Goal: Use online tool/utility: Utilize a website feature to perform a specific function

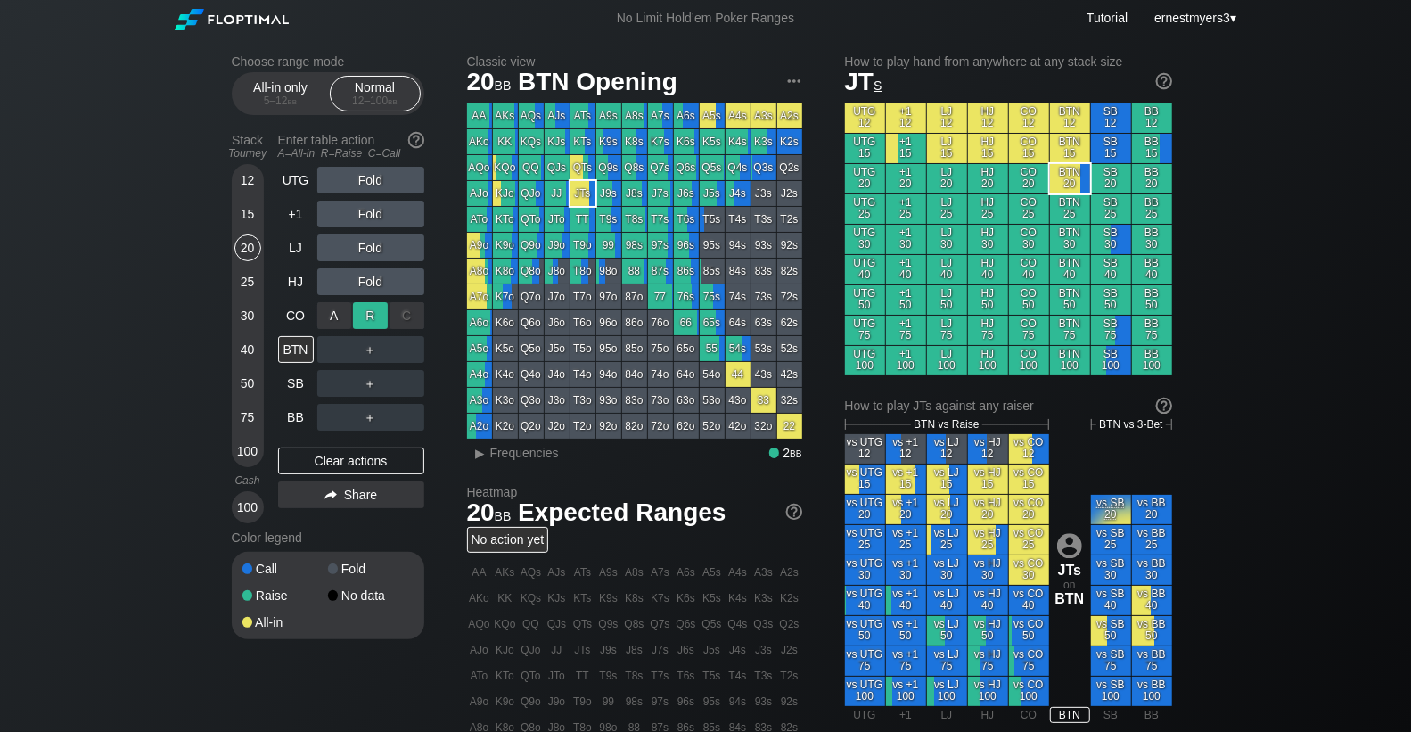
click at [363, 308] on div "R ✕" at bounding box center [370, 315] width 35 height 27
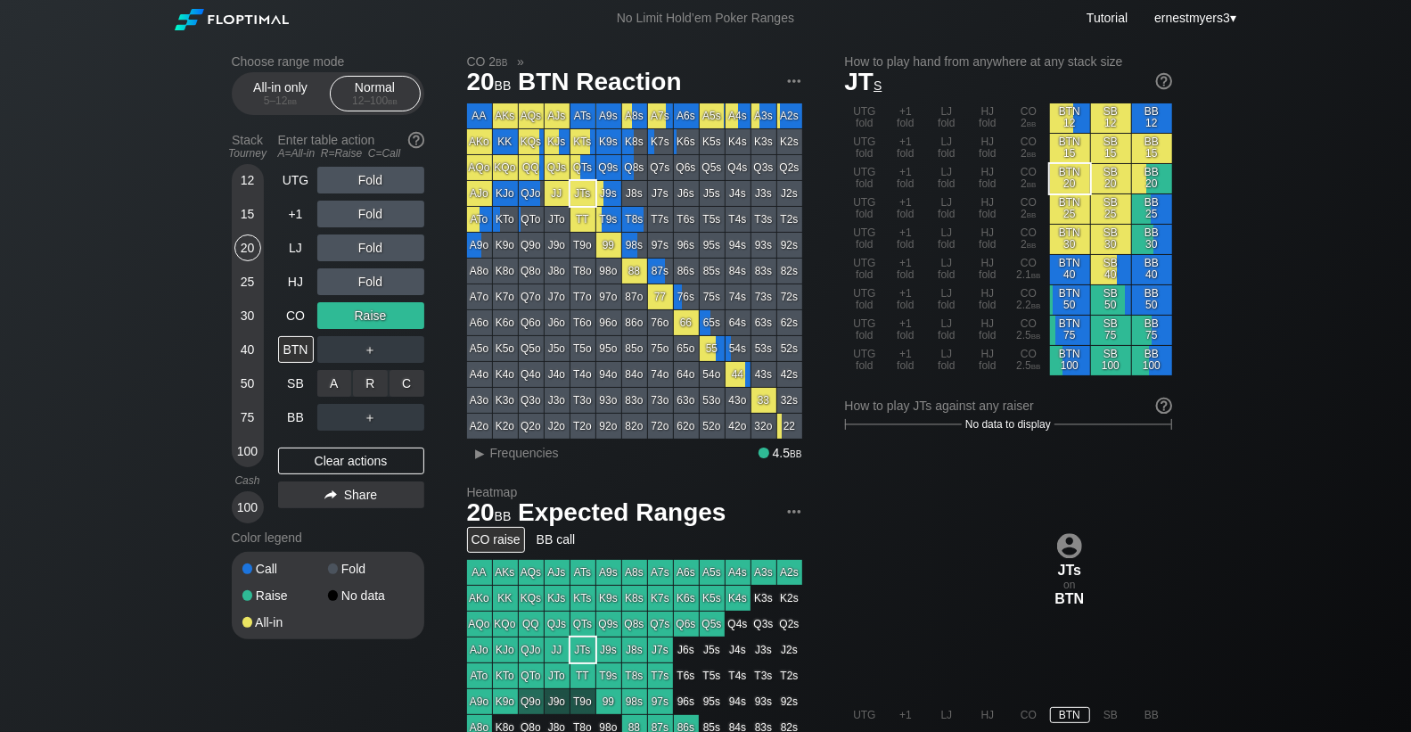
click at [369, 377] on div "R ✕" at bounding box center [370, 383] width 35 height 27
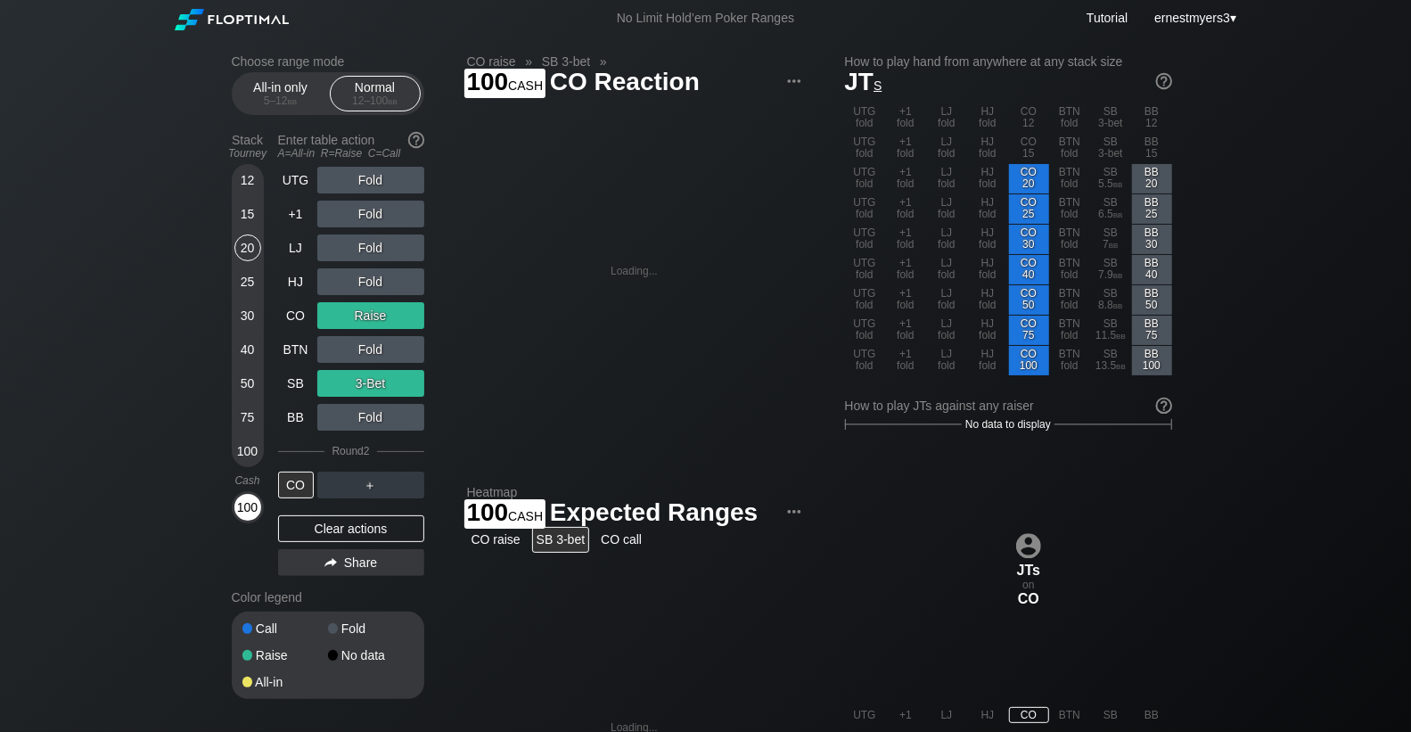
click at [254, 516] on div "100" at bounding box center [247, 507] width 27 height 27
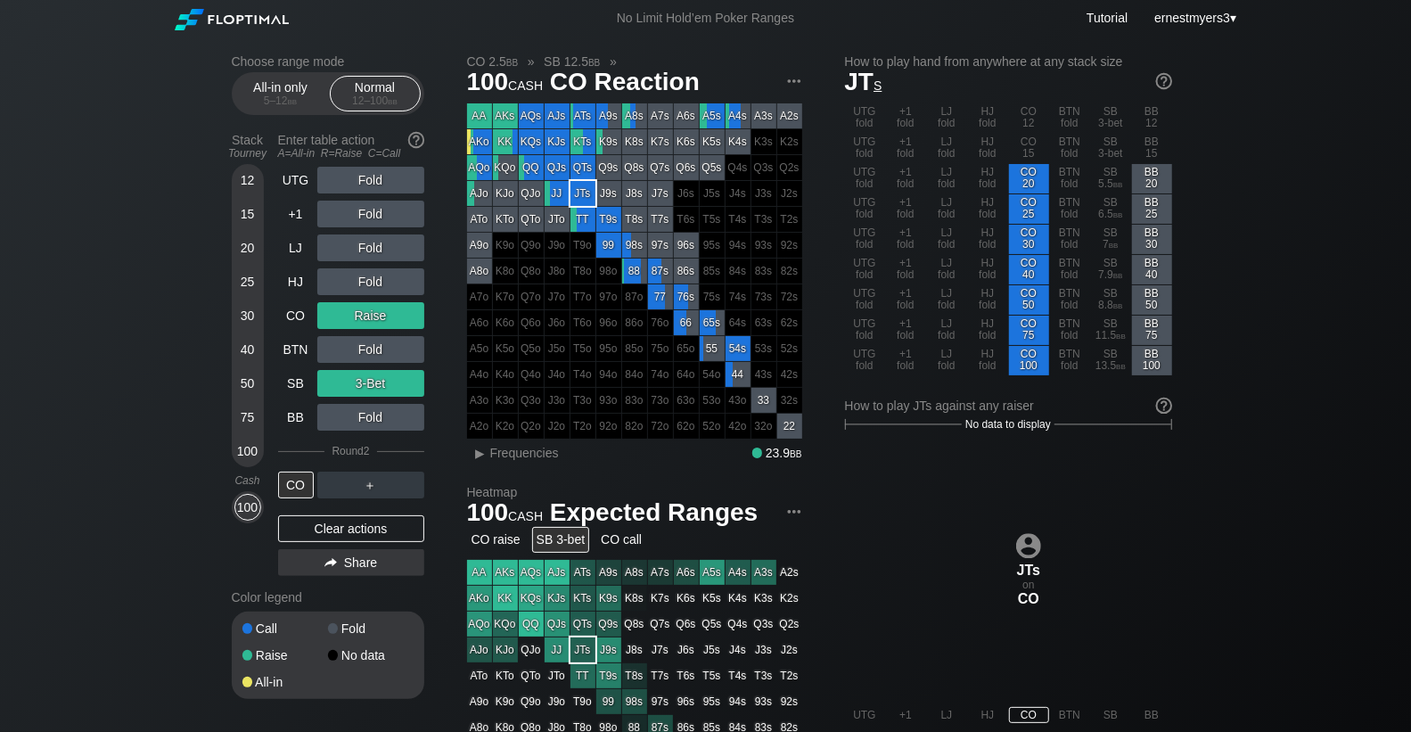
click at [343, 521] on div "Clear actions" at bounding box center [351, 528] width 146 height 27
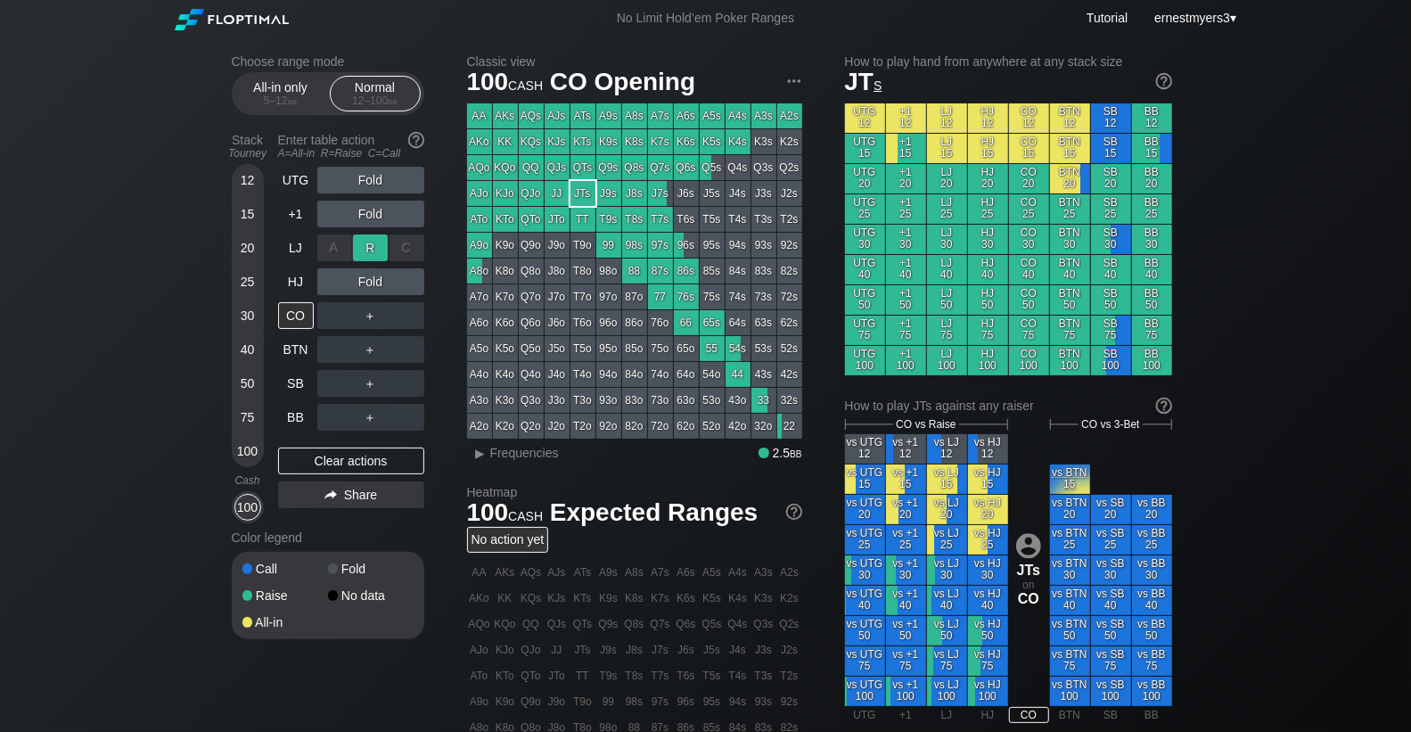
click at [381, 249] on div "R ✕" at bounding box center [370, 247] width 35 height 27
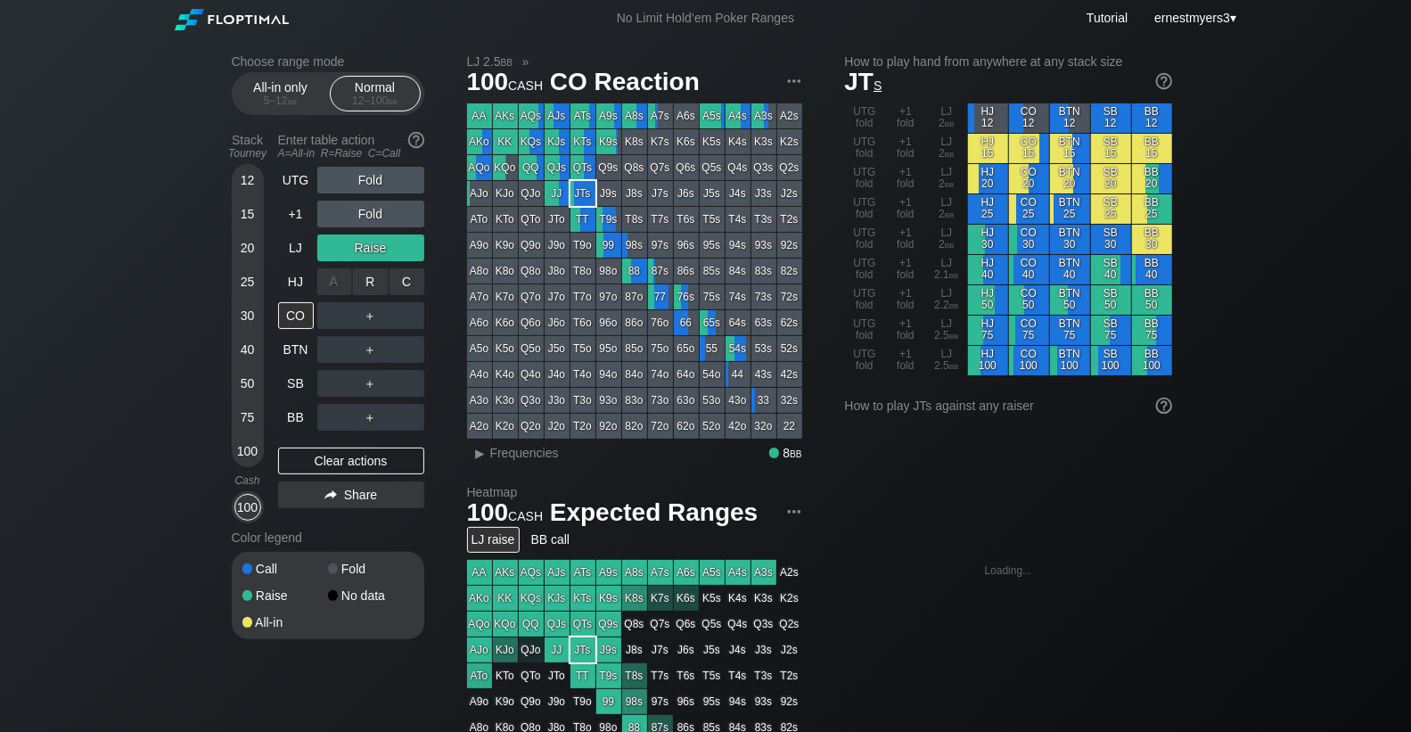
click at [409, 281] on div "C ✕" at bounding box center [406, 281] width 35 height 27
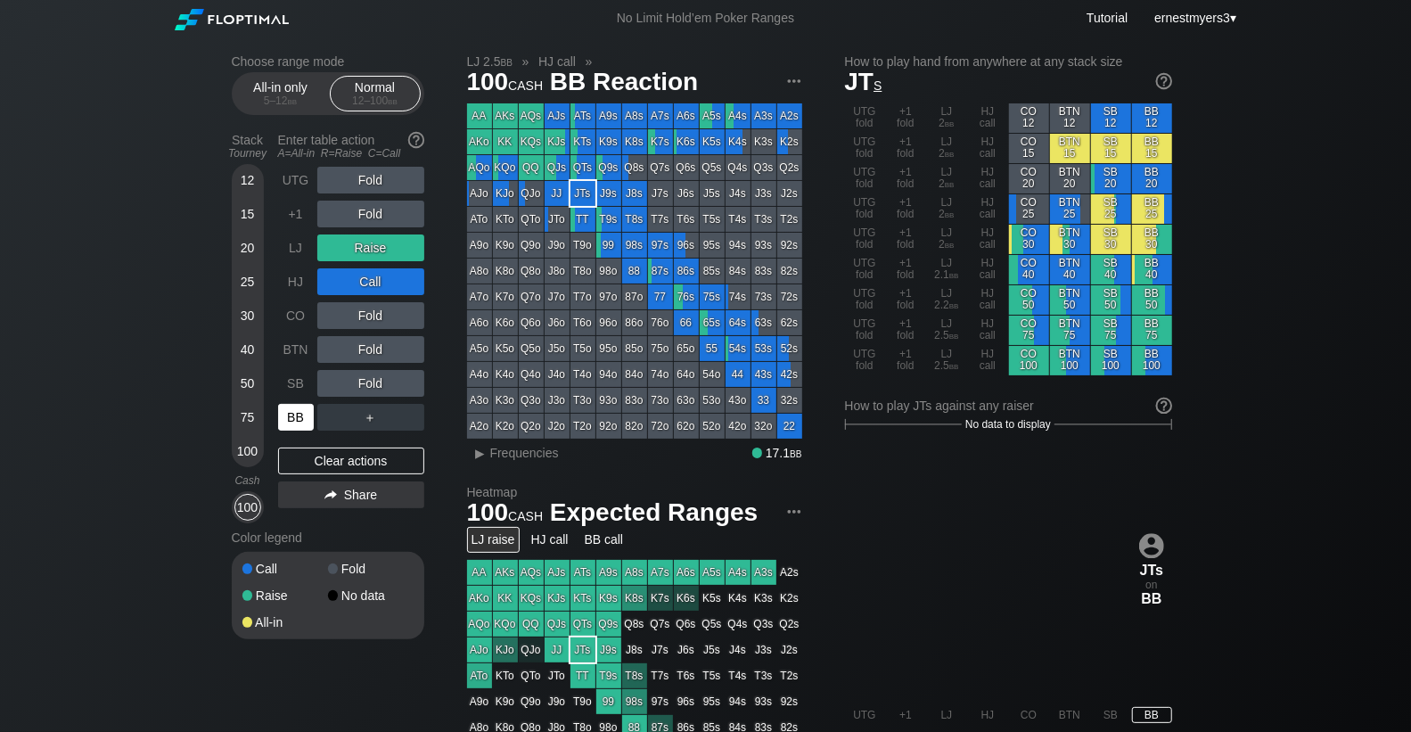
click at [299, 419] on div "BB" at bounding box center [296, 417] width 36 height 27
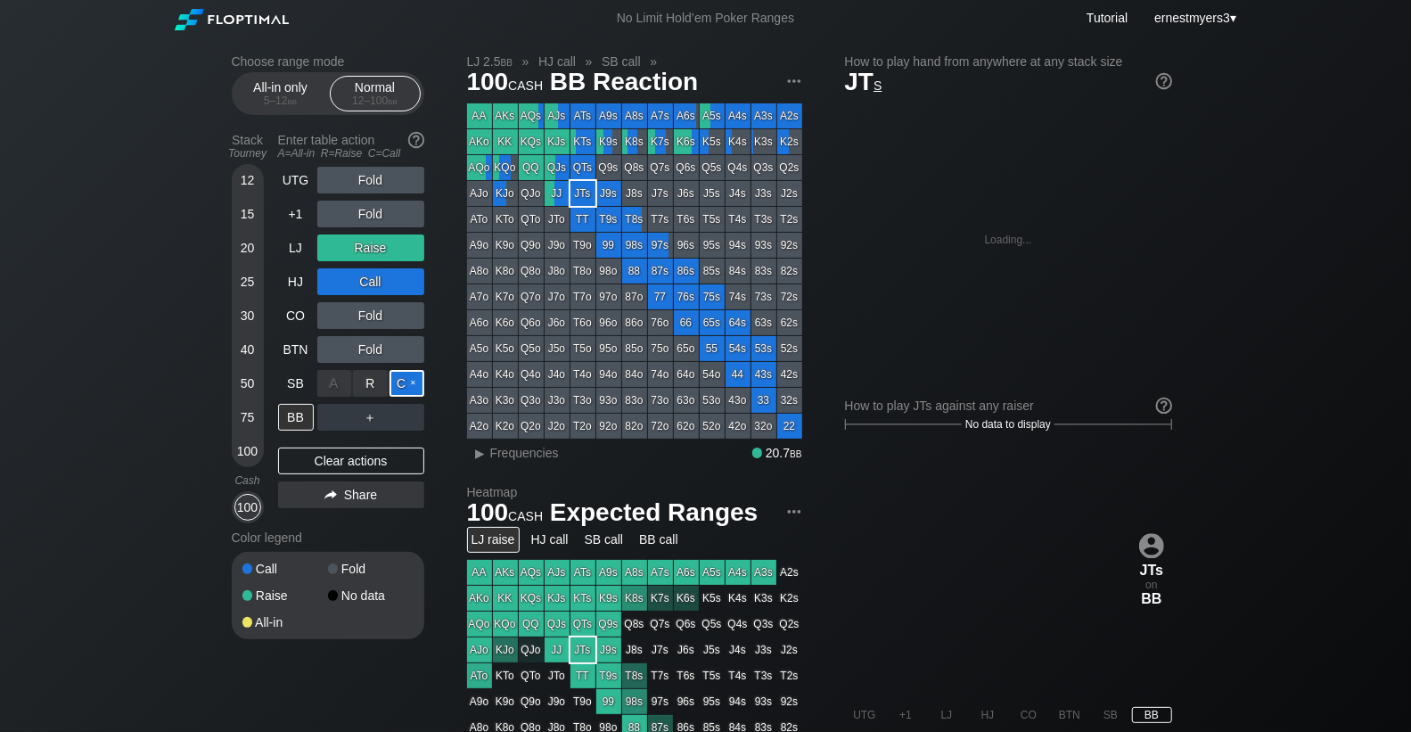
click at [409, 375] on div "C ✕" at bounding box center [406, 383] width 35 height 27
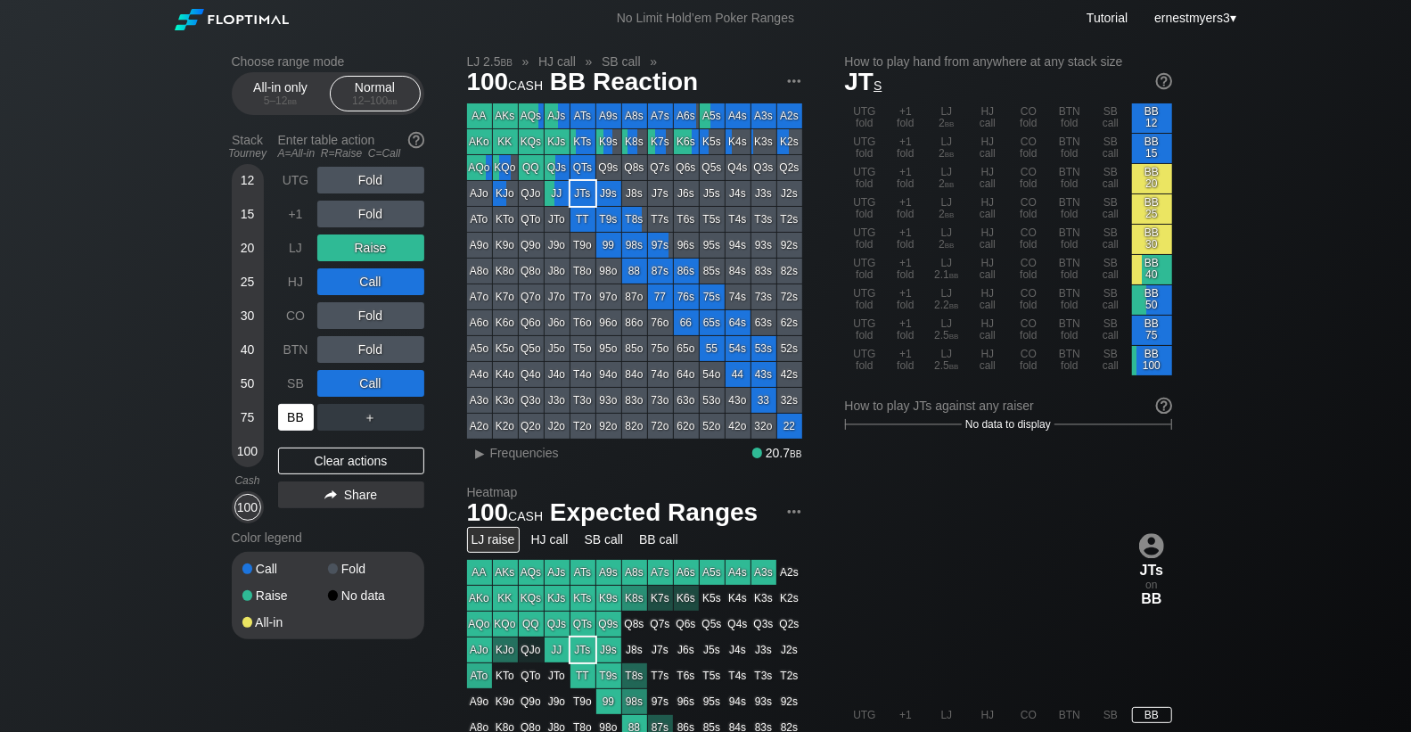
click at [297, 428] on div "BB" at bounding box center [296, 417] width 36 height 27
click at [348, 453] on div "Clear actions" at bounding box center [351, 460] width 146 height 27
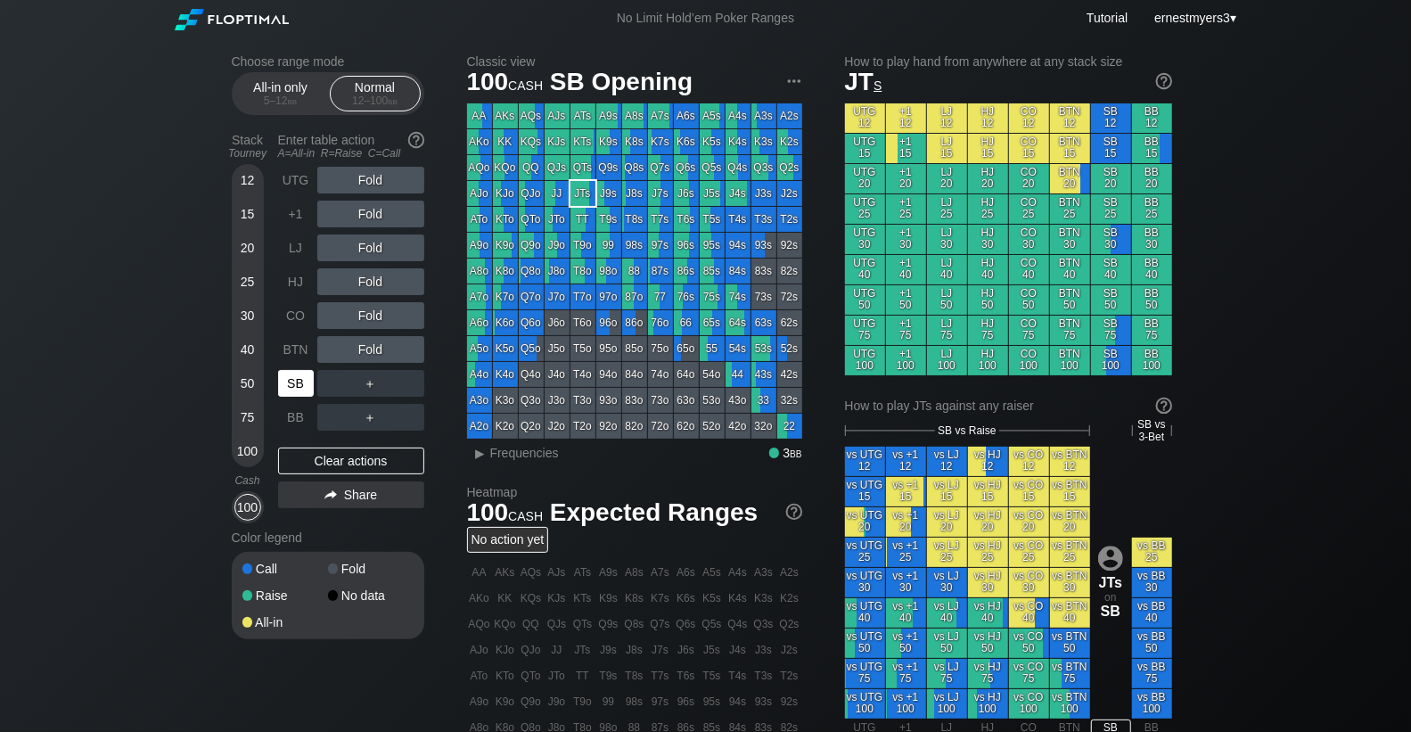
click at [294, 383] on div "SB" at bounding box center [296, 383] width 36 height 27
